Goal: Find contact information: Find contact information

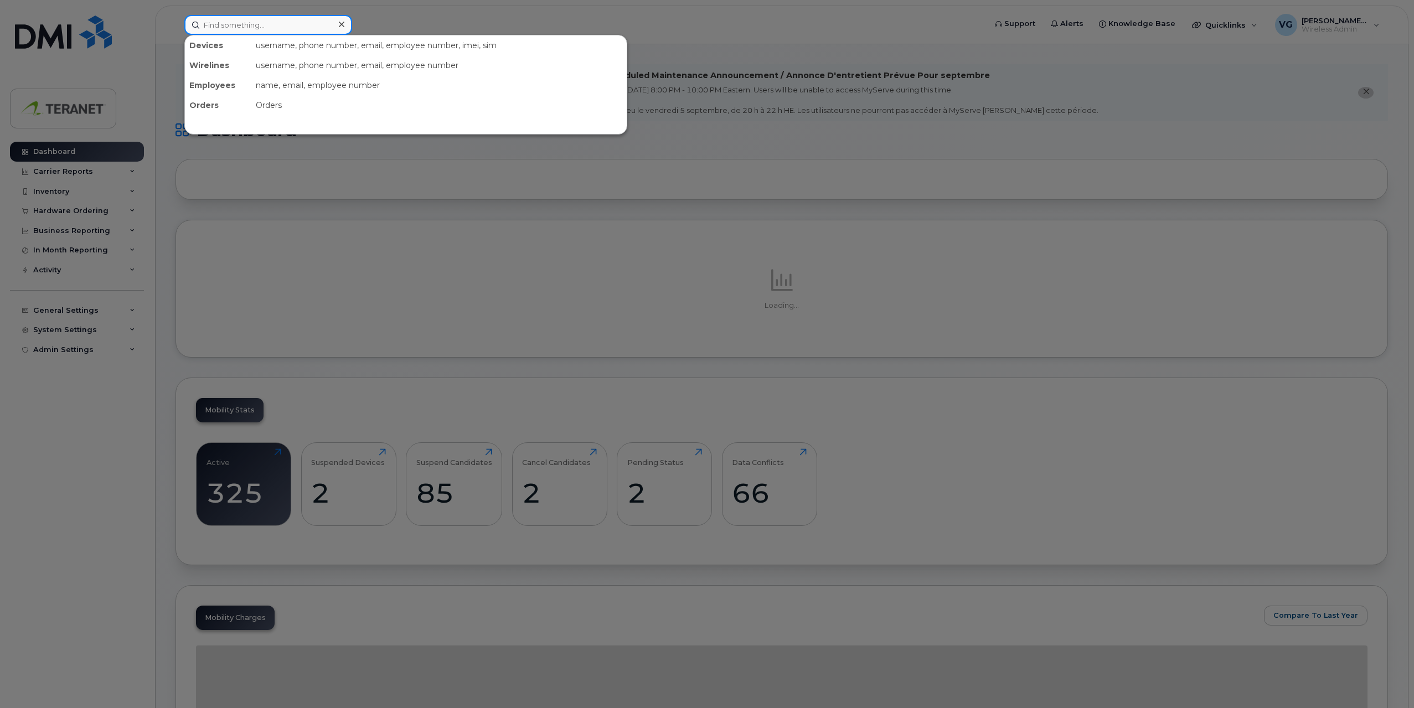
click at [299, 25] on input at bounding box center [268, 25] width 168 height 20
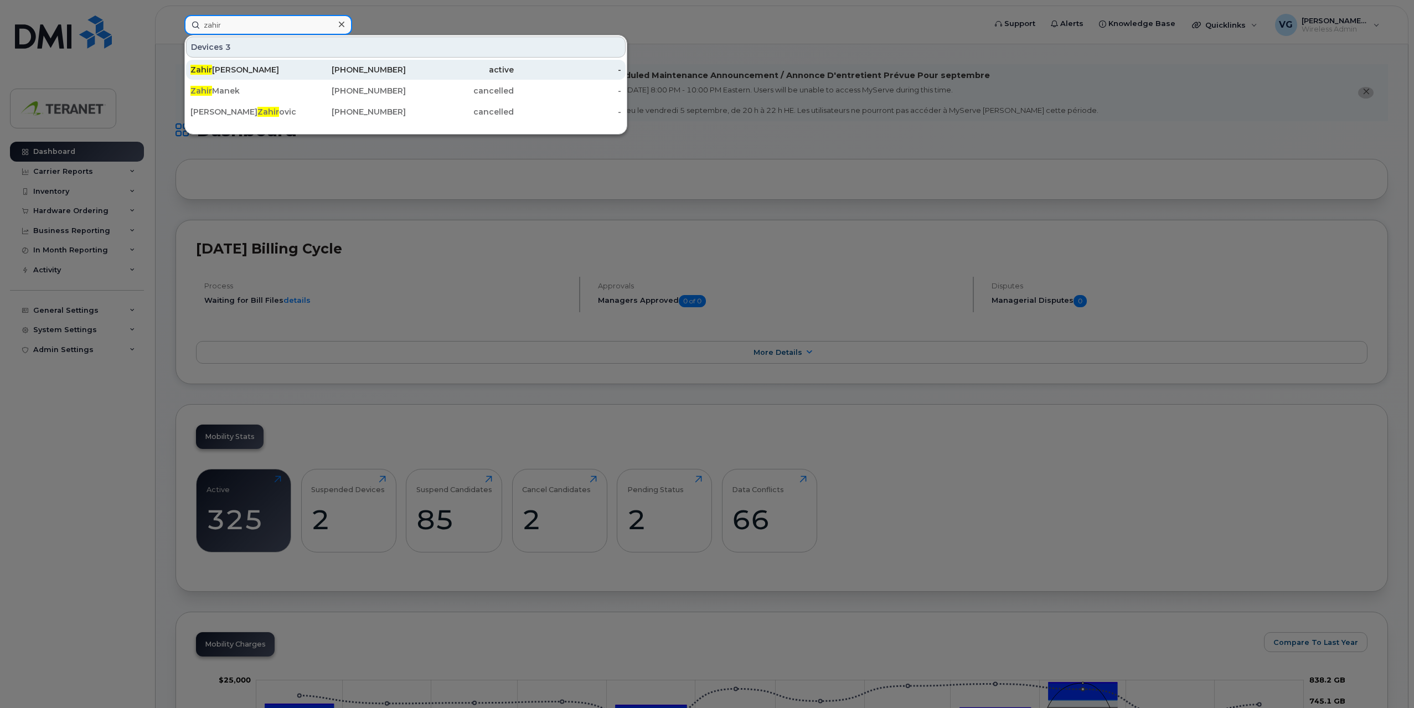
type input "zahir"
click at [372, 71] on div "416-884-5284" at bounding box center [352, 69] width 108 height 11
